Goal: Information Seeking & Learning: Learn about a topic

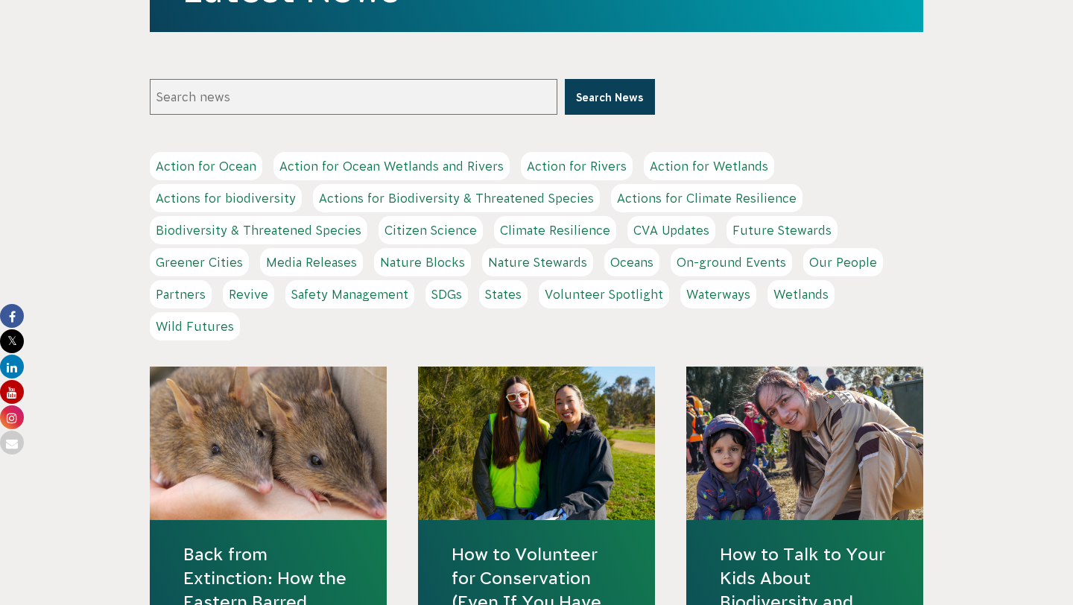
scroll to position [454, 0]
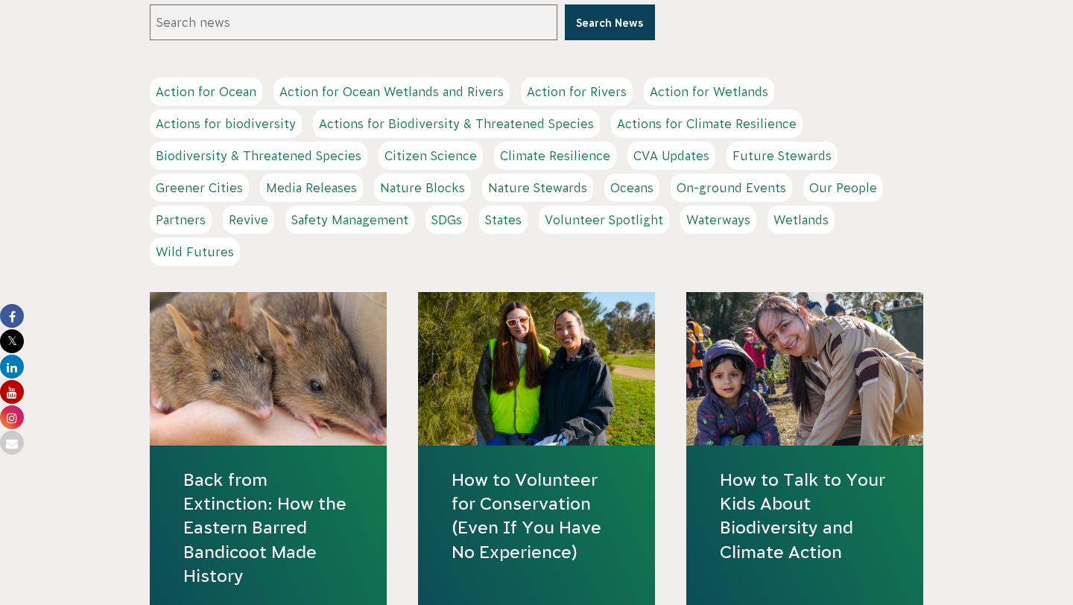
click at [270, 499] on link "Back from Extinction: How the Eastern Barred Bandicoot Made History" at bounding box center [268, 528] width 170 height 120
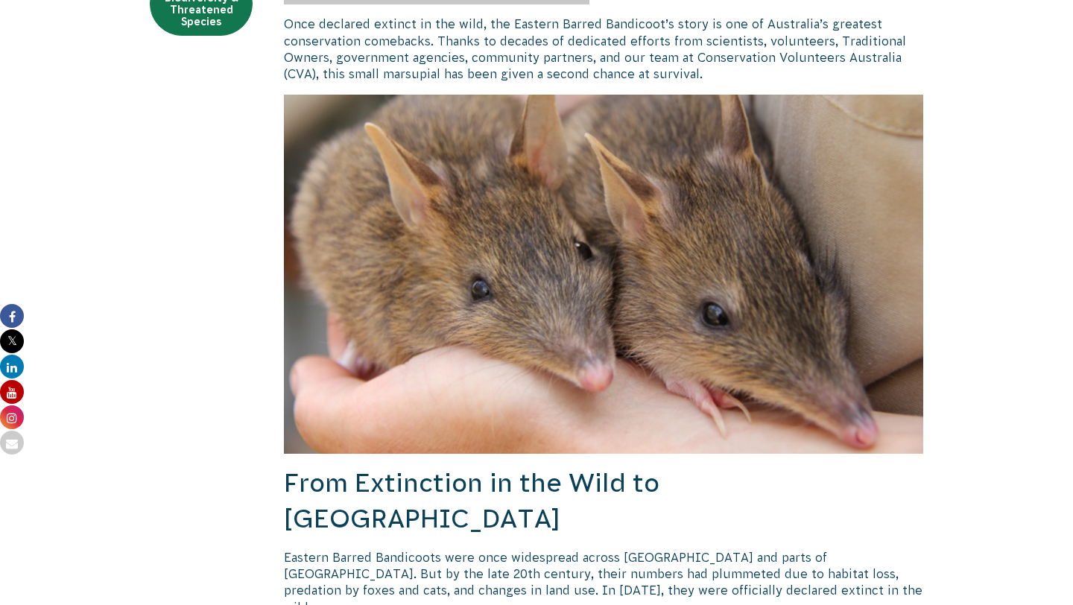
scroll to position [501, 0]
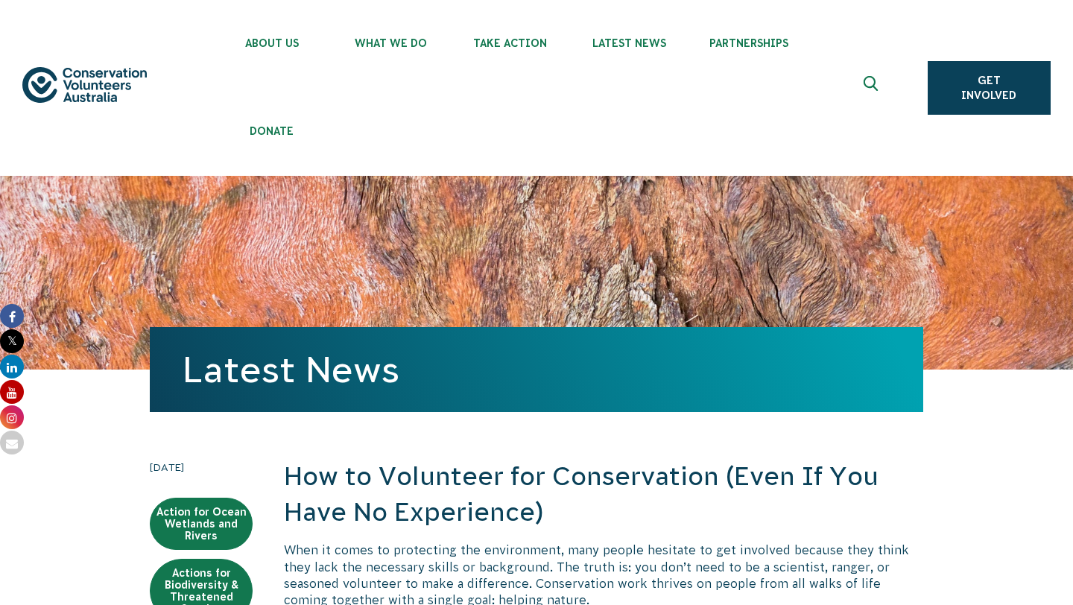
click at [363, 487] on h2 "How to Volunteer for Conservation (Even If You Have No Experience)" at bounding box center [603, 494] width 639 height 71
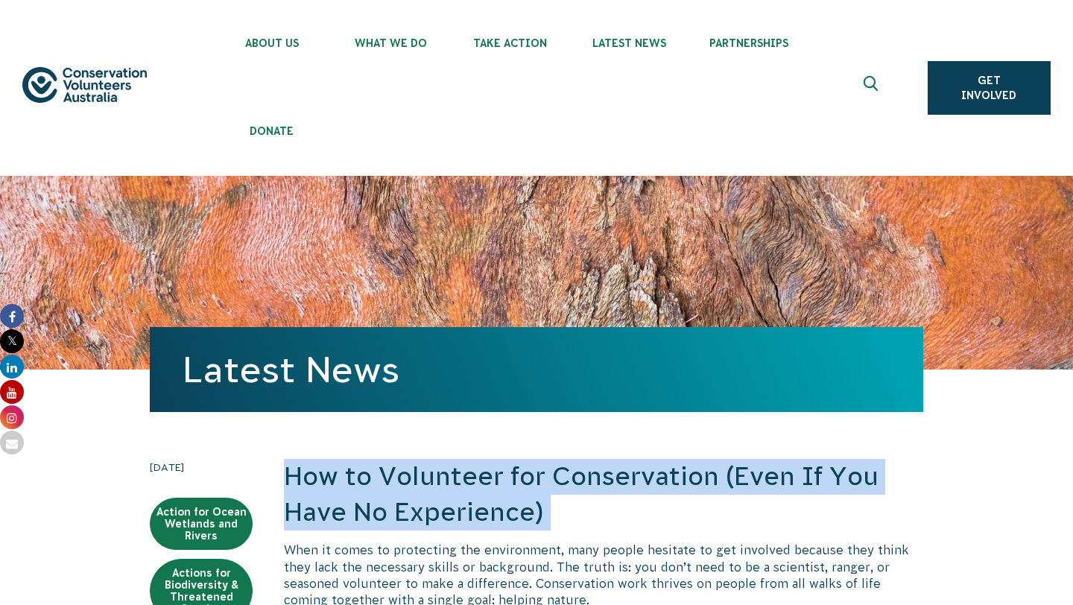
click at [363, 487] on h2 "How to Volunteer for Conservation (Even If You Have No Experience)" at bounding box center [603, 494] width 639 height 71
copy div "How to Volunteer for Conservation (Even If You Have No Experience)"
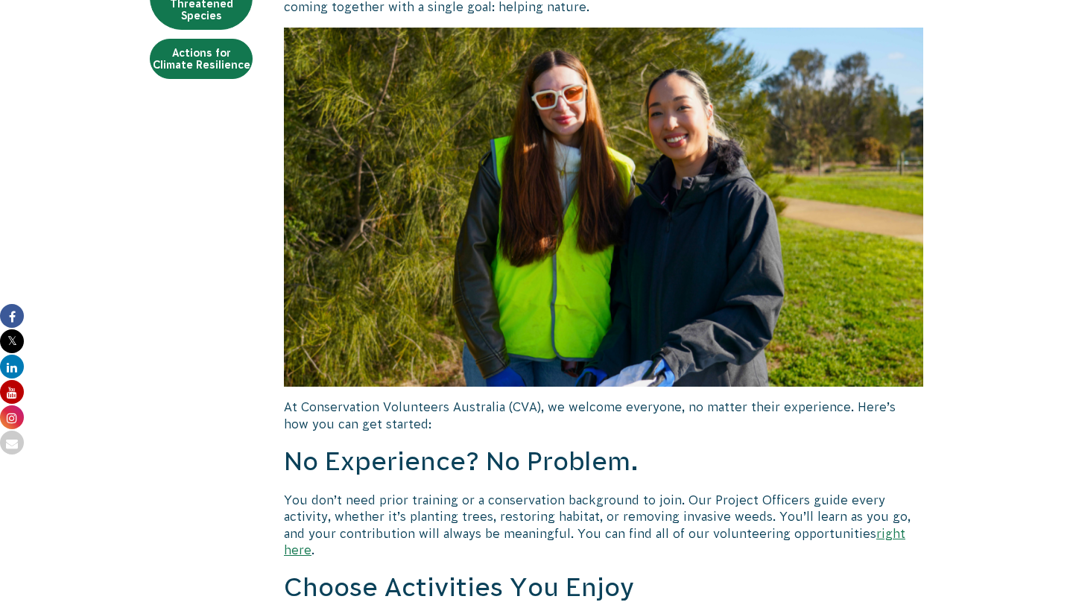
scroll to position [613, 0]
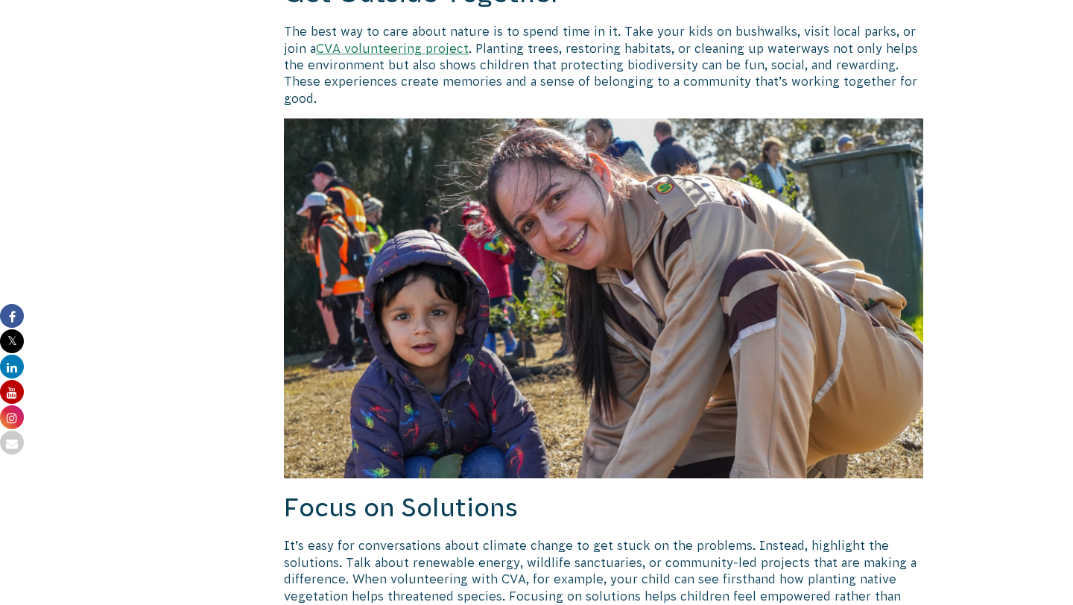
scroll to position [787, 0]
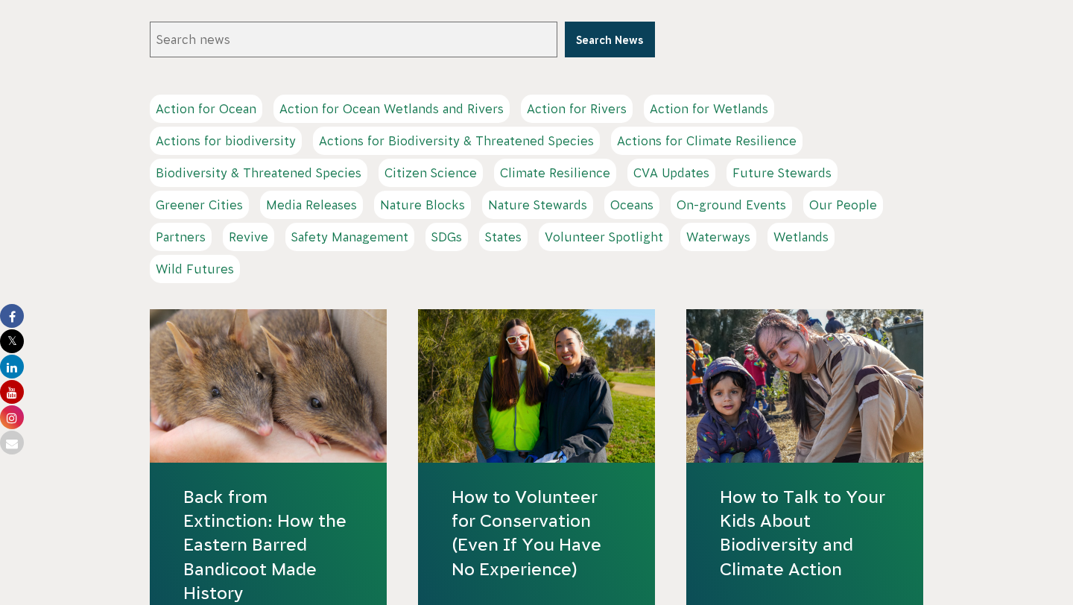
scroll to position [474, 0]
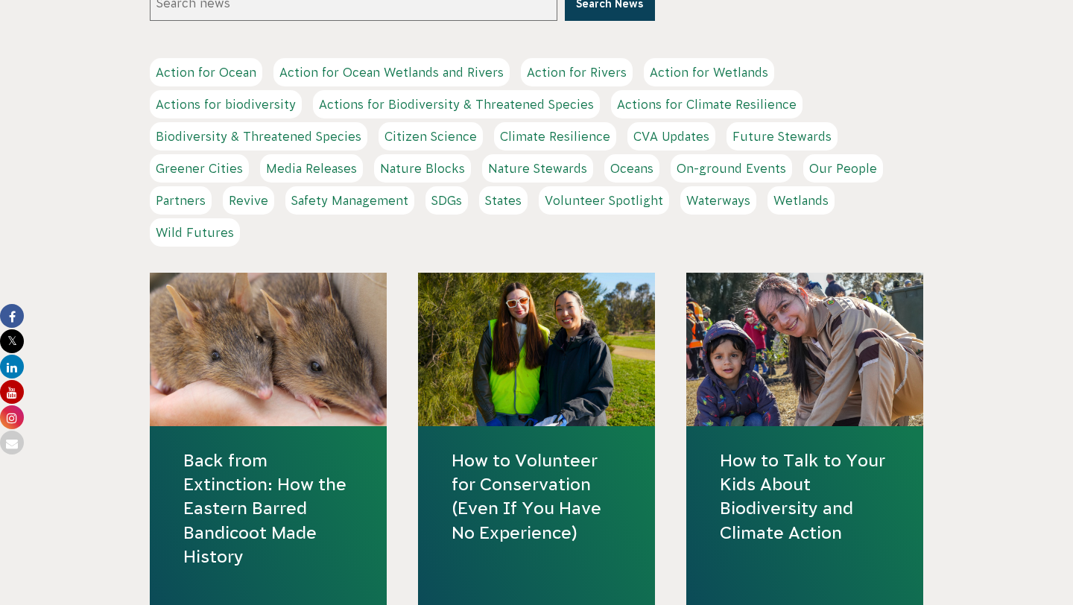
click at [260, 500] on link "Back from Extinction: How the Eastern Barred Bandicoot Made History" at bounding box center [268, 508] width 170 height 120
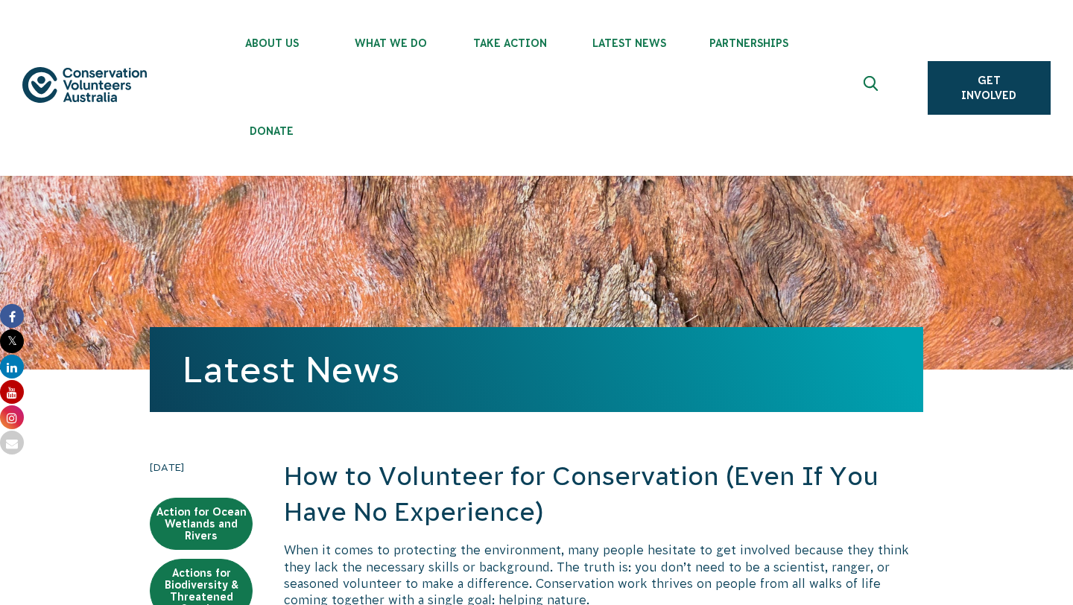
scroll to position [89, 0]
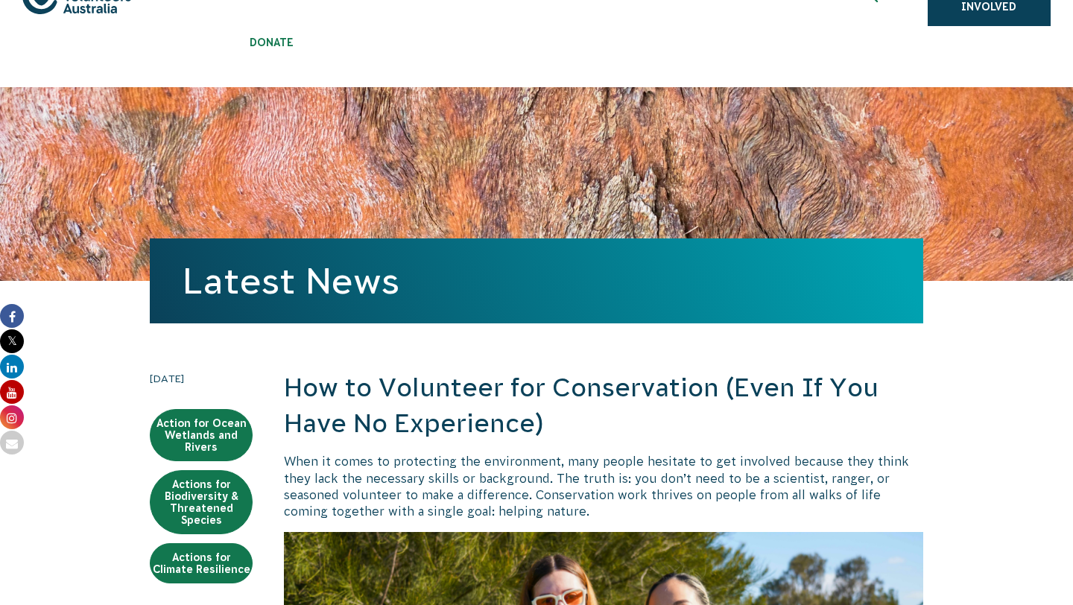
click at [416, 410] on h2 "How to Volunteer for Conservation (Even If You Have No Experience)" at bounding box center [603, 405] width 639 height 71
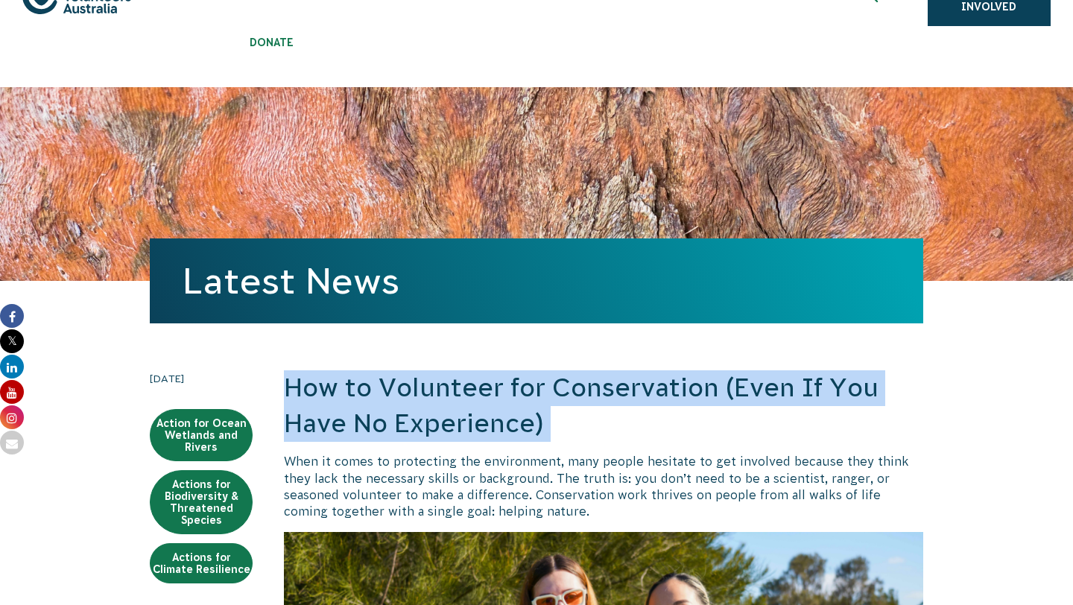
click at [416, 410] on h2 "How to Volunteer for Conservation (Even If You Have No Experience)" at bounding box center [603, 405] width 639 height 71
copy div "How to Volunteer for Conservation (Even If You Have No Experience)"
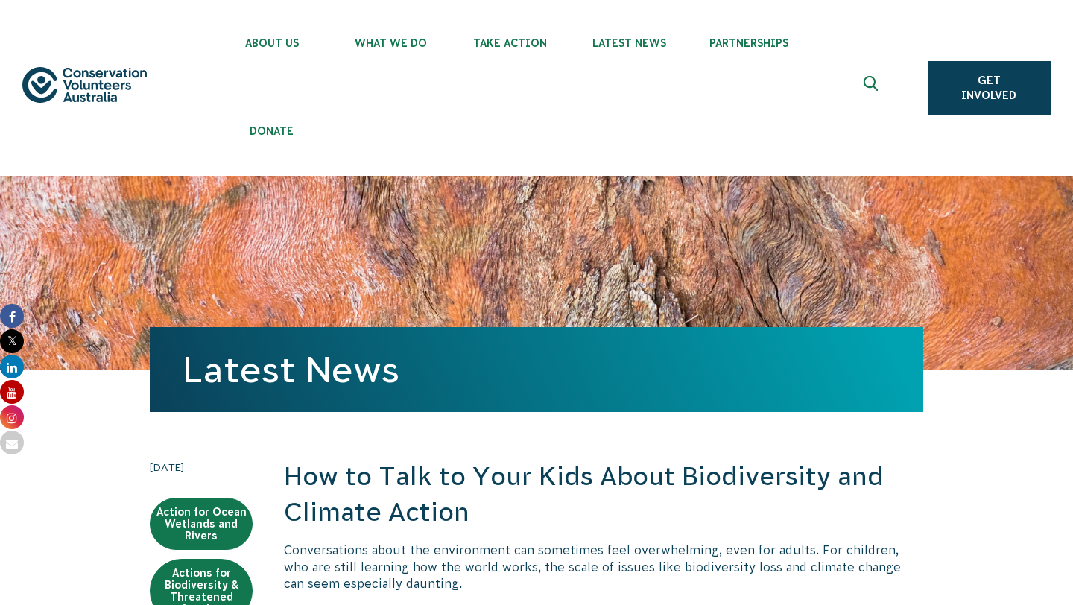
click at [400, 481] on h2 "How to Talk to Your Kids About Biodiversity and Climate Action" at bounding box center [603, 494] width 639 height 71
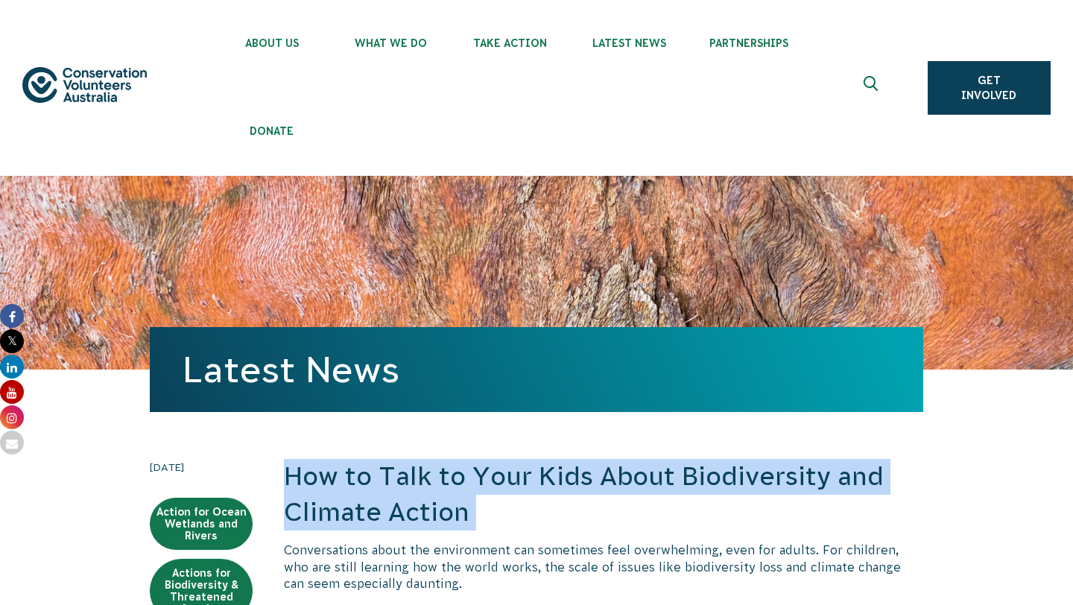
click at [400, 481] on h2 "How to Talk to Your Kids About Biodiversity and Climate Action" at bounding box center [603, 494] width 639 height 71
copy div "How to Talk to Your Kids About Biodiversity and Climate Action"
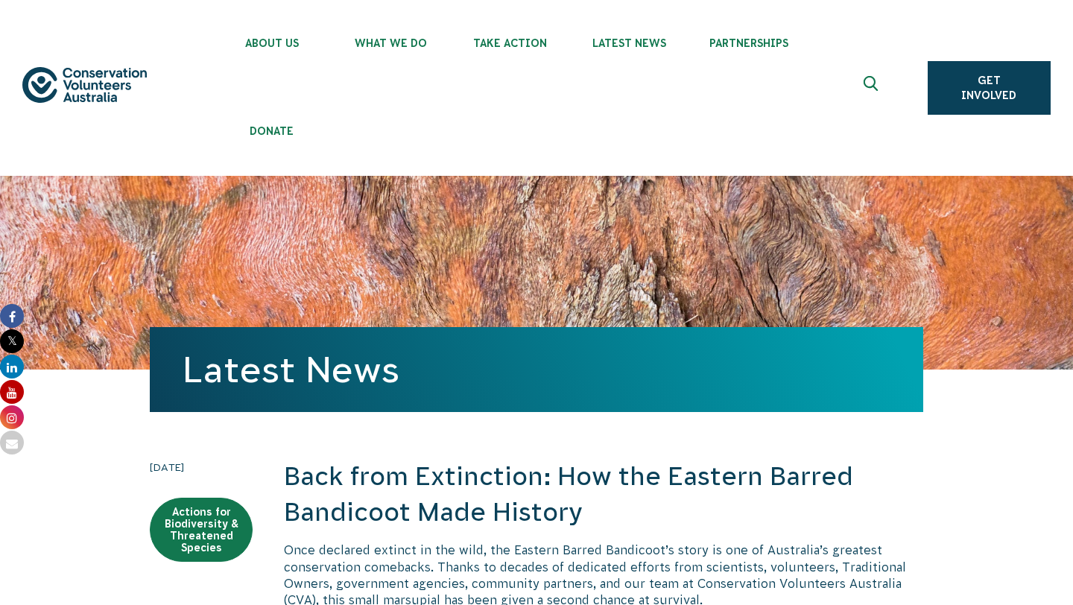
click at [289, 486] on h2 "Back from Extinction: How the Eastern Barred Bandicoot Made History" at bounding box center [603, 494] width 639 height 71
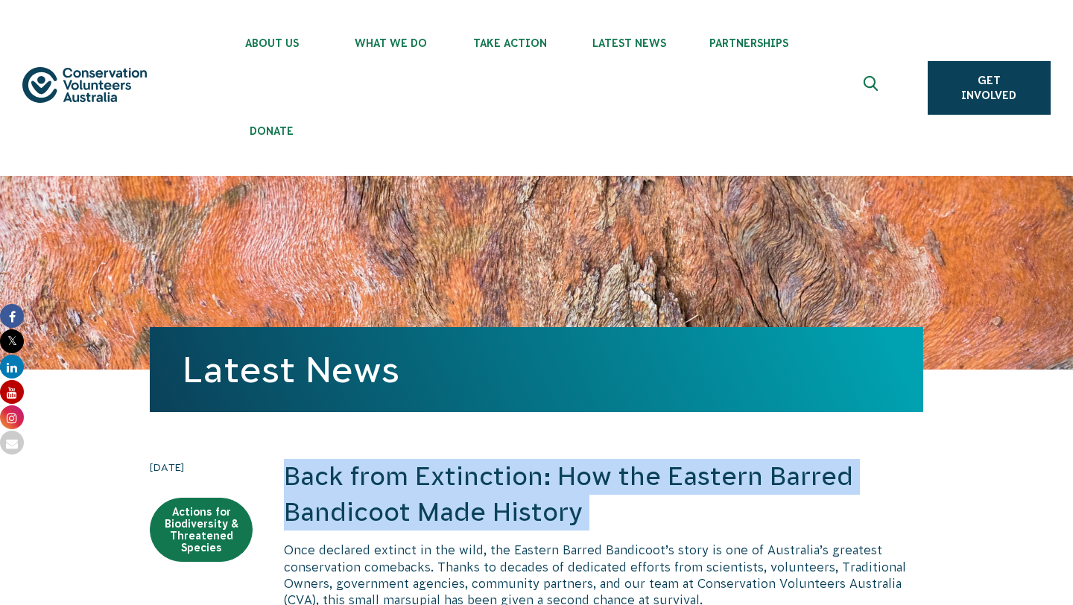
click at [289, 486] on h2 "Back from Extinction: How the Eastern Barred Bandicoot Made History" at bounding box center [603, 494] width 639 height 71
copy div "Back from Extinction: How the Eastern Barred Bandicoot Made History"
